Goal: Task Accomplishment & Management: Use online tool/utility

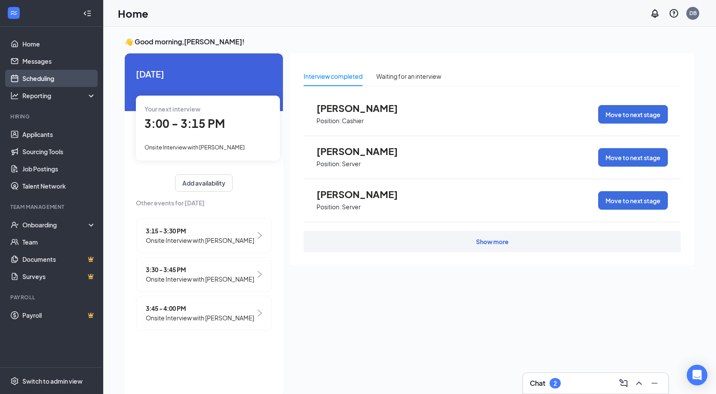
click at [39, 78] on link "Scheduling" at bounding box center [59, 78] width 74 height 17
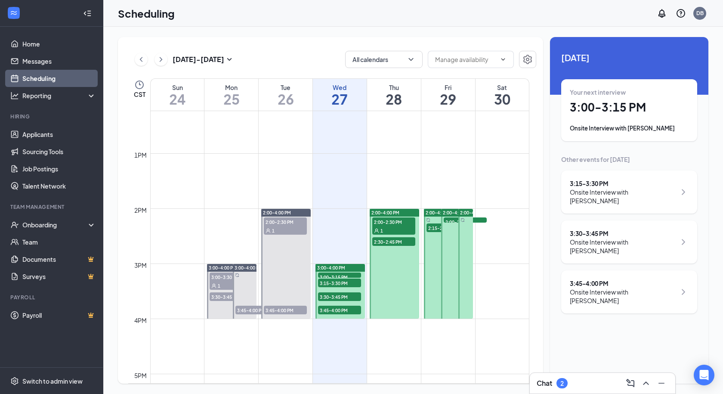
scroll to position [681, 0]
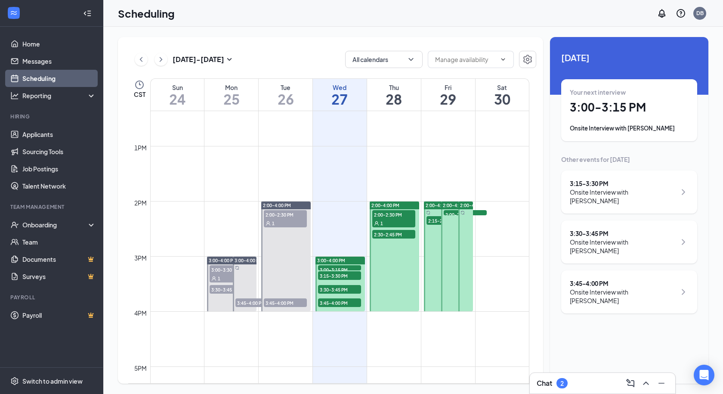
click at [339, 265] on span "3:00-3:15 PM" at bounding box center [339, 269] width 43 height 9
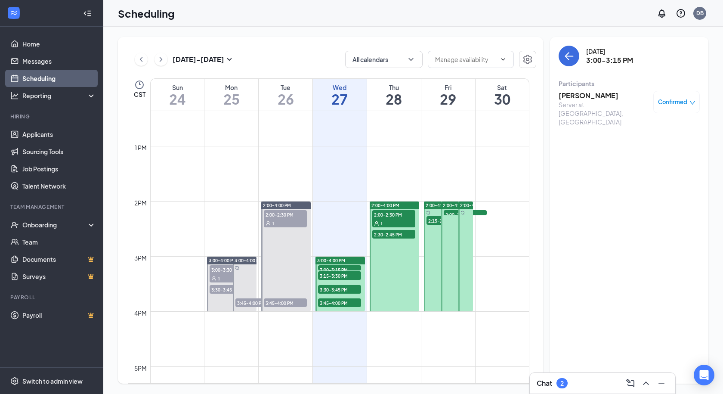
click at [342, 275] on span "3:15-3:30 PM" at bounding box center [339, 275] width 43 height 9
click at [344, 288] on span "3:30-3:45 PM" at bounding box center [339, 289] width 43 height 9
click at [349, 303] on span "3:45-4:00 PM" at bounding box center [339, 302] width 43 height 9
